Goal: Information Seeking & Learning: Understand process/instructions

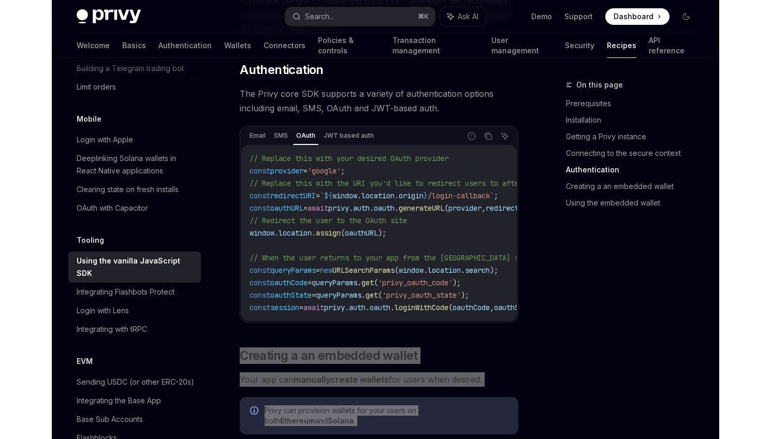
scroll to position [1280, 0]
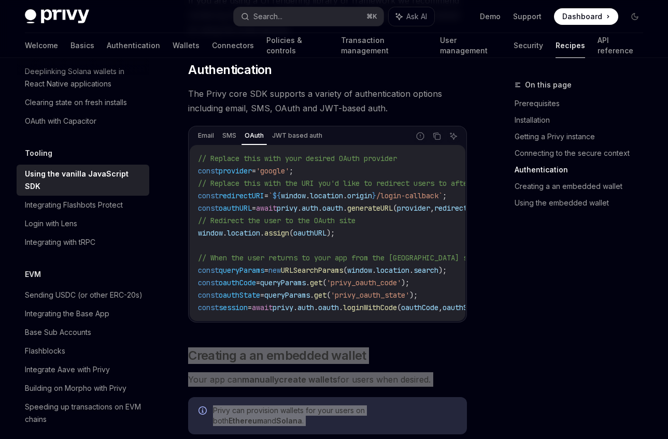
type textarea "*"
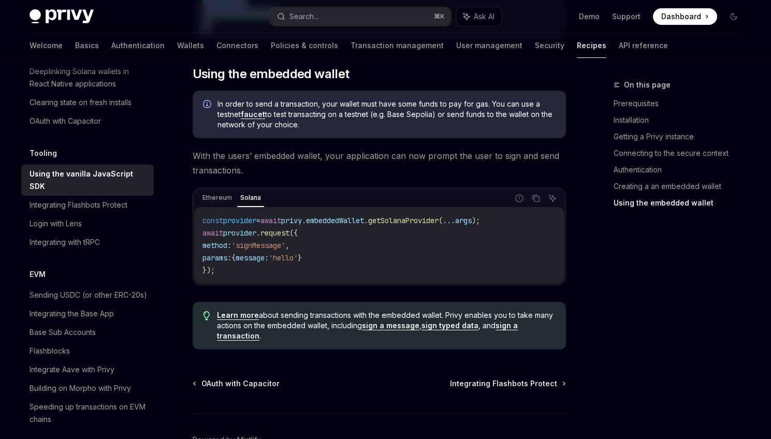
scroll to position [1510, 0]
click at [653, 207] on link "Using the embedded wallet" at bounding box center [682, 203] width 137 height 17
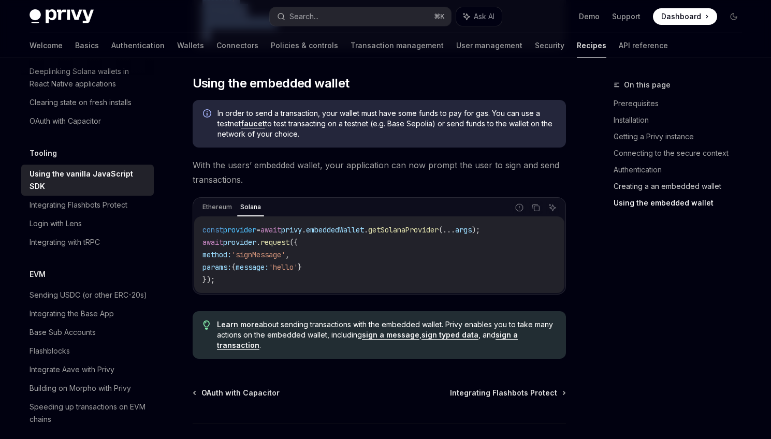
click at [650, 190] on link "Creating a an embedded wallet" at bounding box center [682, 186] width 137 height 17
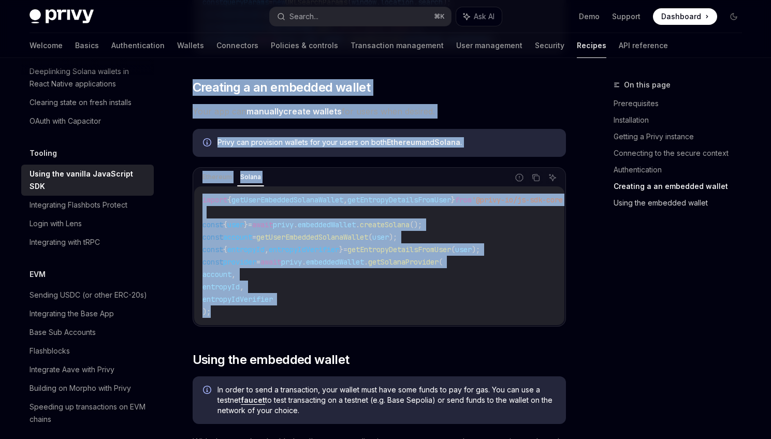
click at [651, 205] on link "Using the embedded wallet" at bounding box center [682, 203] width 137 height 17
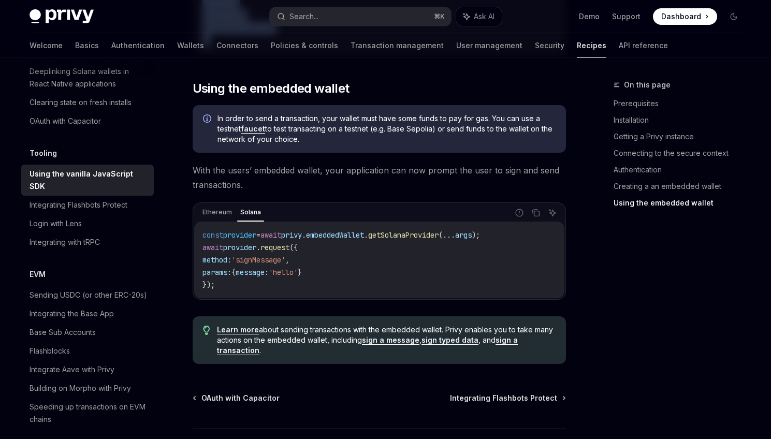
scroll to position [1502, 0]
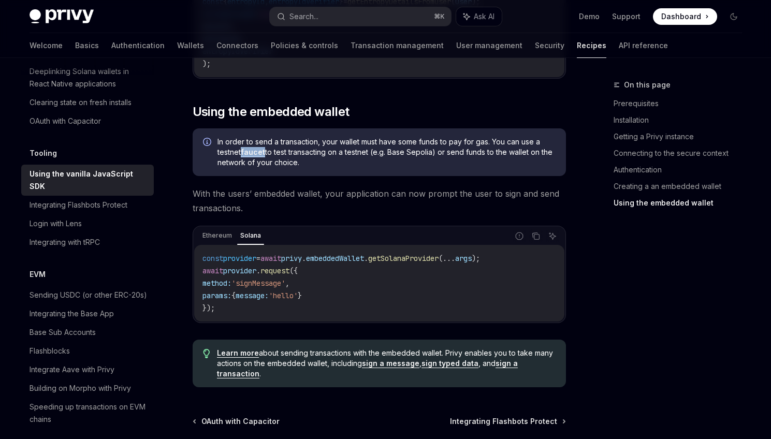
scroll to position [1480, 0]
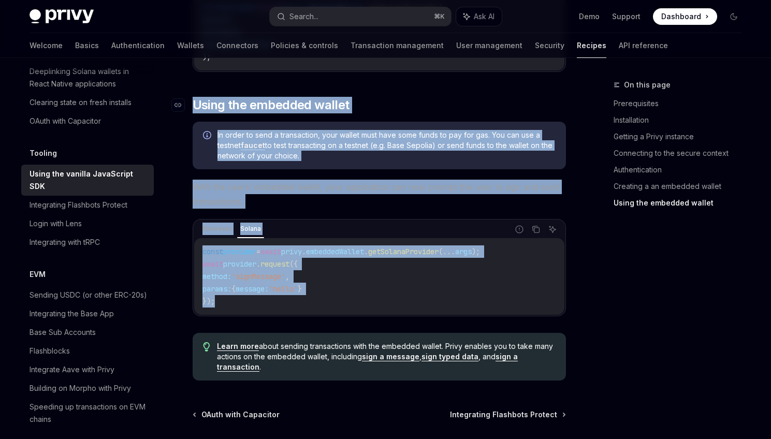
drag, startPoint x: 237, startPoint y: 309, endPoint x: 190, endPoint y: 103, distance: 211.4
copy div "​ Using the embedded wallet In order to send a transaction, your wallet must ha…"
click at [404, 158] on span "In order to send a transaction, your wallet must have some funds to pay for gas…" at bounding box center [386, 145] width 338 height 31
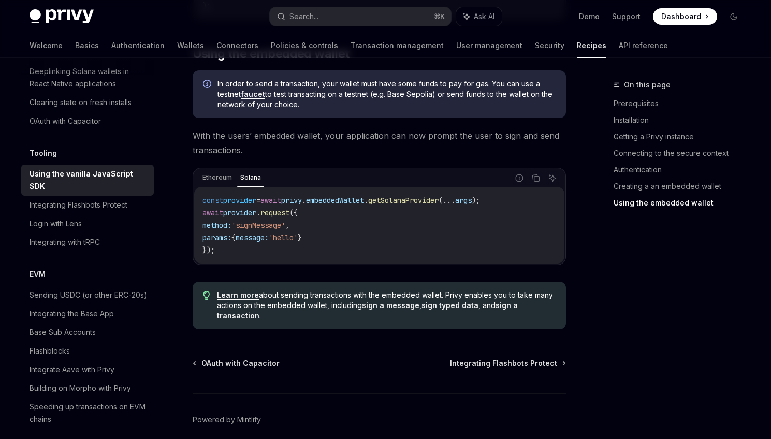
scroll to position [1579, 0]
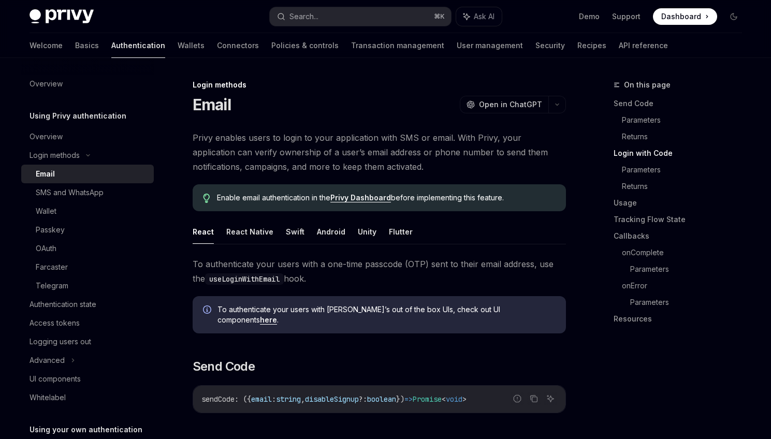
scroll to position [634, 0]
